Goal: Contribute content: Contribute content

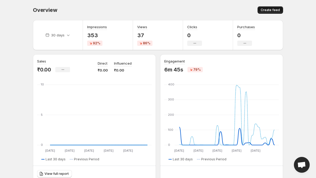
click at [268, 9] on span "Create feed" at bounding box center [269, 10] width 19 height 4
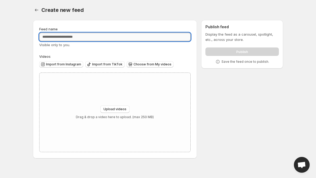
click at [105, 37] on input "Feed name" at bounding box center [114, 37] width 151 height 8
type input "***"
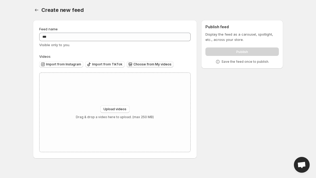
click at [147, 64] on span "Choose from My videos" at bounding box center [152, 64] width 38 height 4
click at [113, 114] on div "Upload videos Drag & drop a video here to upload. (max 250 MB)" at bounding box center [115, 112] width 78 height 14
type input "**********"
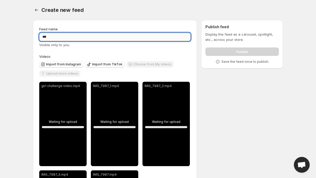
click at [145, 38] on input "***" at bounding box center [114, 37] width 151 height 8
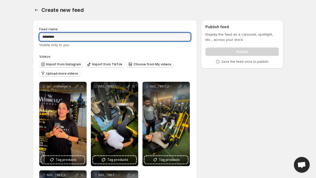
type input "*********"
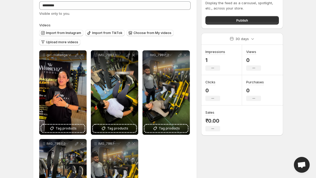
scroll to position [32, 0]
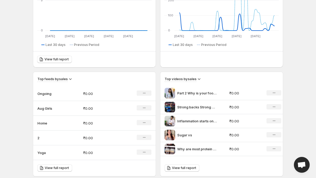
scroll to position [118, 0]
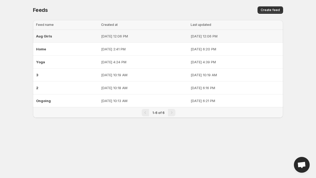
click at [120, 35] on p "[DATE] 12:06 PM" at bounding box center [144, 35] width 86 height 5
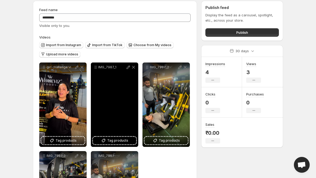
scroll to position [22, 0]
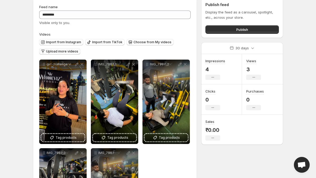
click at [72, 52] on span "Upload more videos" at bounding box center [62, 51] width 32 height 4
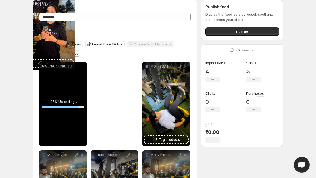
scroll to position [0, 0]
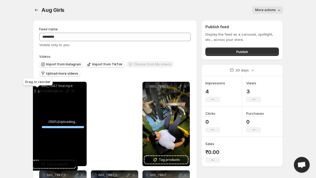
drag, startPoint x: 97, startPoint y: 15, endPoint x: 36, endPoint y: 90, distance: 96.6
click at [36, 90] on icon at bounding box center [34, 90] width 5 height 5
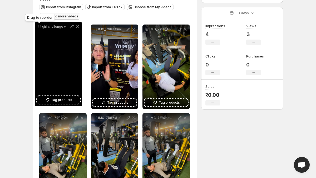
scroll to position [51, 0]
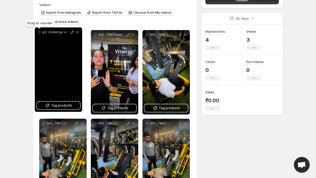
drag, startPoint x: 97, startPoint y: 31, endPoint x: 40, endPoint y: 31, distance: 56.6
click at [40, 31] on icon at bounding box center [39, 31] width 5 height 5
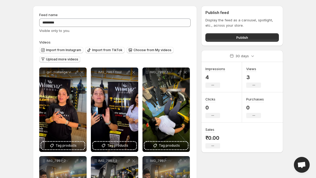
scroll to position [0, 0]
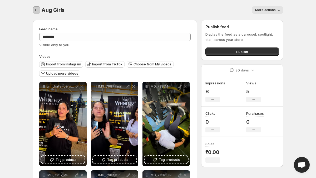
click at [33, 9] on button "Settings" at bounding box center [36, 9] width 7 height 7
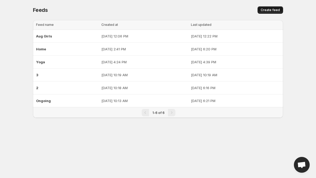
click at [274, 9] on span "Create feed" at bounding box center [269, 10] width 19 height 4
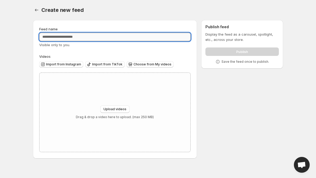
click at [114, 39] on input "Feed name" at bounding box center [114, 37] width 151 height 8
type input "**********"
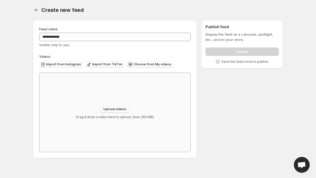
click at [115, 112] on button "Upload videos" at bounding box center [114, 108] width 29 height 7
type input "**********"
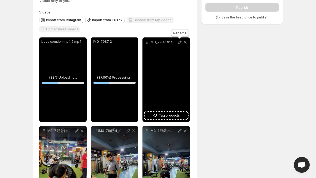
scroll to position [22, 0]
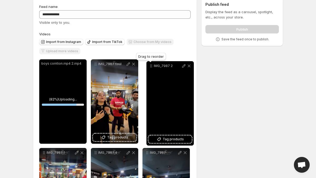
drag, startPoint x: 96, startPoint y: 64, endPoint x: 152, endPoint y: 66, distance: 55.8
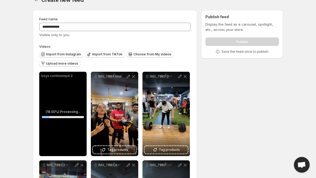
scroll to position [0, 0]
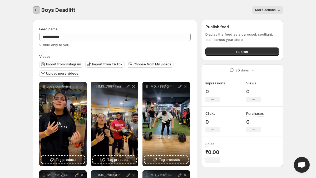
click at [36, 11] on icon "Settings" at bounding box center [36, 9] width 5 height 5
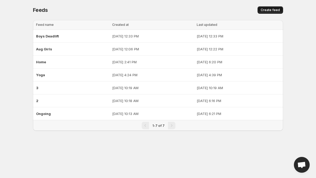
click at [265, 11] on span "Create feed" at bounding box center [269, 10] width 19 height 4
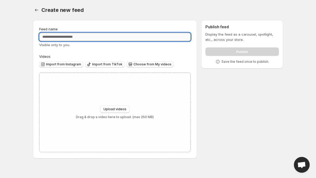
click at [98, 38] on input "Feed name" at bounding box center [114, 37] width 151 height 8
type input "**********"
click at [176, 7] on div "Create new feed" at bounding box center [162, 9] width 242 height 7
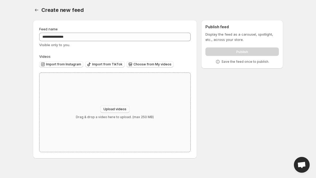
click at [112, 109] on span "Upload videos" at bounding box center [114, 109] width 23 height 4
type input "**********"
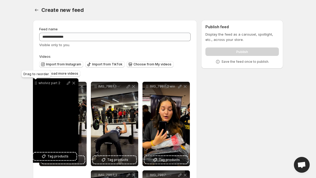
drag, startPoint x: 148, startPoint y: 86, endPoint x: 37, endPoint y: 83, distance: 111.1
click at [37, 83] on icon at bounding box center [35, 82] width 5 height 5
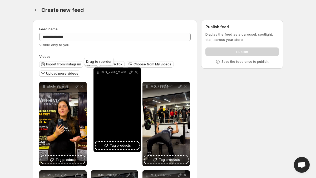
drag, startPoint x: 147, startPoint y: 6, endPoint x: 98, endPoint y: 76, distance: 86.1
click at [98, 75] on icon at bounding box center [97, 71] width 5 height 5
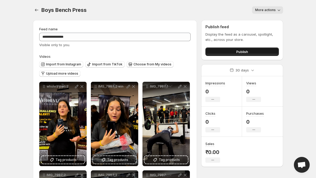
click at [230, 51] on button "Publish" at bounding box center [241, 51] width 73 height 8
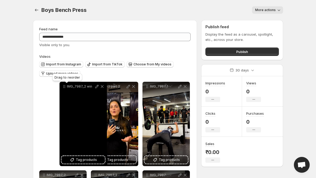
drag, startPoint x: 97, startPoint y: 87, endPoint x: 45, endPoint y: 84, distance: 51.9
click at [62, 84] on icon at bounding box center [64, 86] width 5 height 5
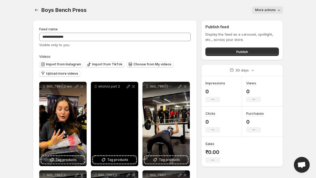
click at [99, 84] on p "wholviz part 2" at bounding box center [111, 86] width 27 height 4
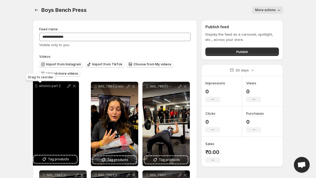
drag, startPoint x: 96, startPoint y: 86, endPoint x: 34, endPoint y: 85, distance: 62.6
click at [34, 85] on icon at bounding box center [36, 85] width 5 height 5
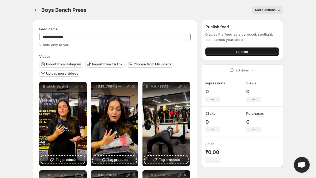
click at [232, 50] on button "Publish" at bounding box center [241, 51] width 73 height 8
click at [36, 8] on icon "Settings" at bounding box center [36, 9] width 5 height 5
